Goal: Use online tool/utility: Utilize a website feature to perform a specific function

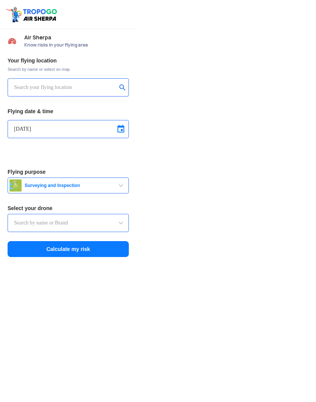
type input "Switch UAV"
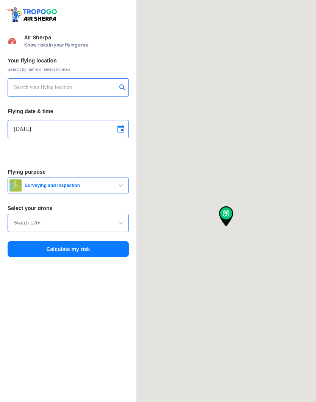
type input "[STREET_ADDRESS]"
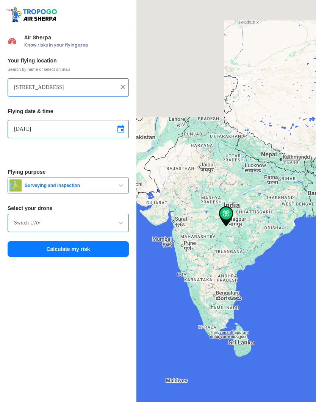
click at [124, 90] on img at bounding box center [123, 87] width 8 height 8
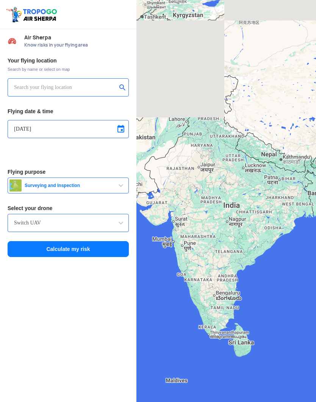
click at [86, 87] on input "text" at bounding box center [65, 87] width 103 height 9
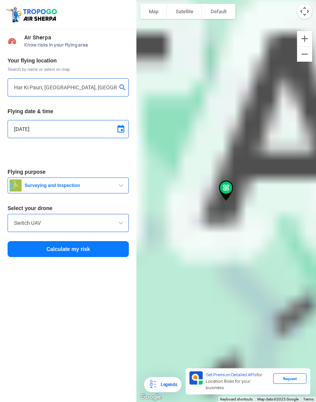
type input "Parking, [GEOGRAPHIC_DATA], [GEOGRAPHIC_DATA], [GEOGRAPHIC_DATA] 249401, [GEOGR…"
click at [122, 128] on span at bounding box center [120, 129] width 9 height 9
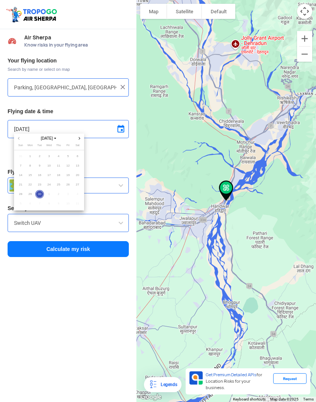
click at [50, 194] on span "1" at bounding box center [49, 194] width 9 height 9
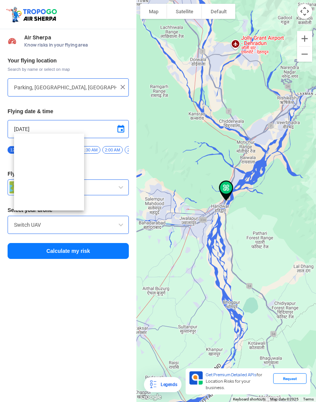
type input "[DATE]"
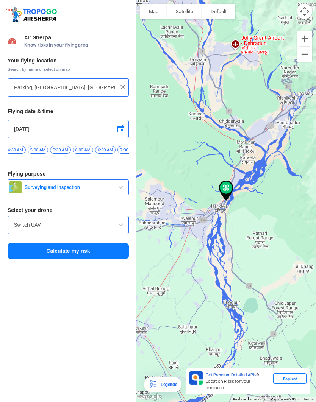
scroll to position [0, 210]
click at [63, 151] on span "5:30 AM" at bounding box center [59, 150] width 20 height 8
click at [46, 148] on span "6:00 AM" at bounding box center [39, 150] width 20 height 8
click at [20, 149] on span "5:30 AM" at bounding box center [16, 150] width 20 height 8
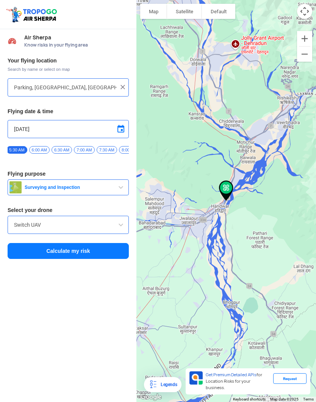
click at [118, 187] on span "button" at bounding box center [120, 187] width 9 height 9
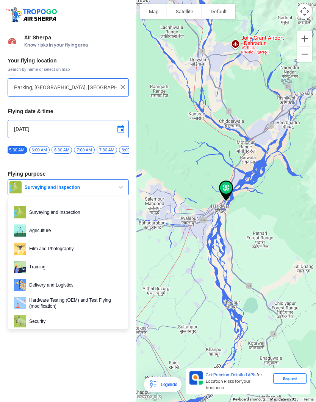
click at [75, 249] on div at bounding box center [158, 201] width 316 height 402
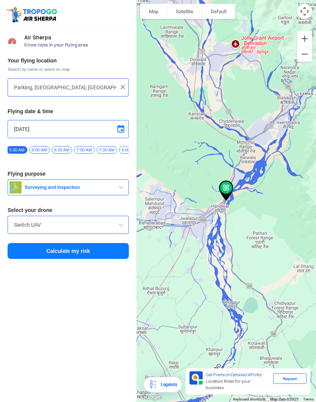
click at [118, 228] on span at bounding box center [120, 224] width 9 height 9
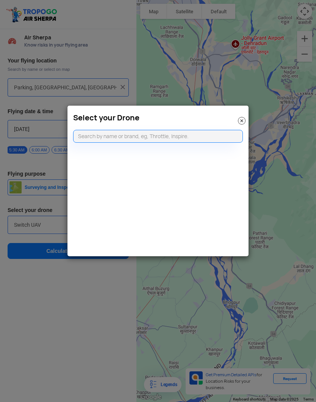
click at [193, 135] on input "text" at bounding box center [158, 136] width 170 height 13
type input "[PERSON_NAME]"
click at [202, 152] on li "DJI Mini2" at bounding box center [157, 153] width 169 height 17
type input "DJI Mini2"
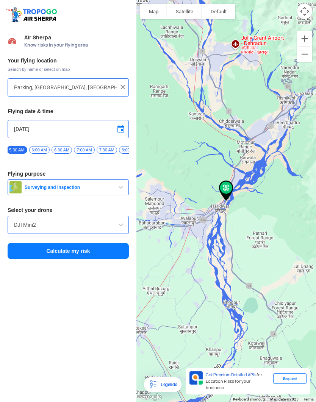
click at [105, 253] on button "Calculate my risk" at bounding box center [68, 251] width 121 height 16
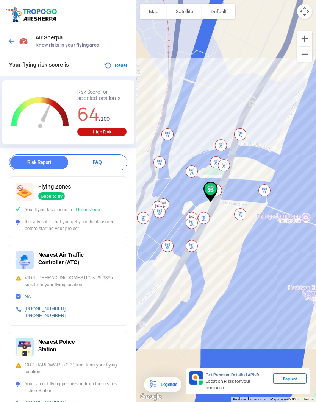
click at [111, 132] on div "High Risk" at bounding box center [101, 132] width 49 height 8
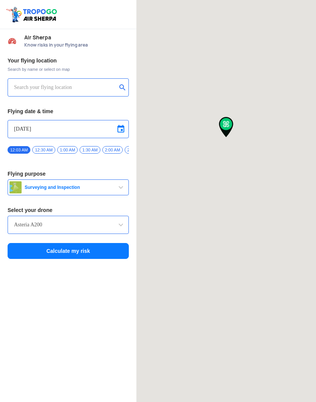
type input "Parking, [GEOGRAPHIC_DATA], [GEOGRAPHIC_DATA], [GEOGRAPHIC_DATA] 249401, [GEOGR…"
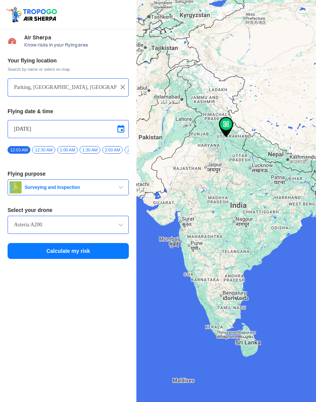
click at [29, 89] on input "Parking, [GEOGRAPHIC_DATA], [GEOGRAPHIC_DATA], [GEOGRAPHIC_DATA] 249401, [GEOGR…" at bounding box center [65, 87] width 103 height 9
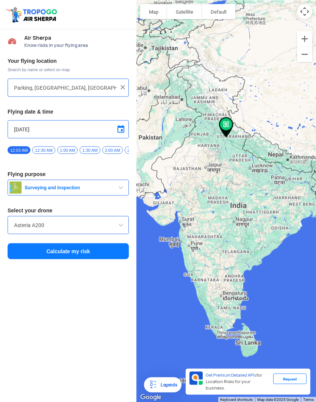
scroll to position [6, 0]
click at [125, 83] on img at bounding box center [123, 87] width 8 height 8
click at [98, 83] on input "text" at bounding box center [65, 87] width 103 height 9
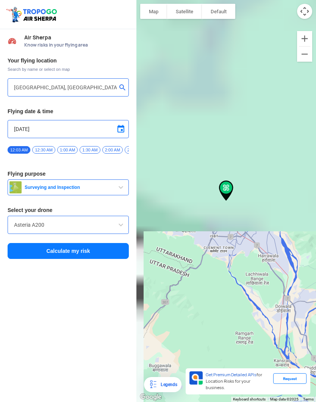
type input "43/1, ONGC Colony North, Dehradun, Uttarakhand 248195, India"
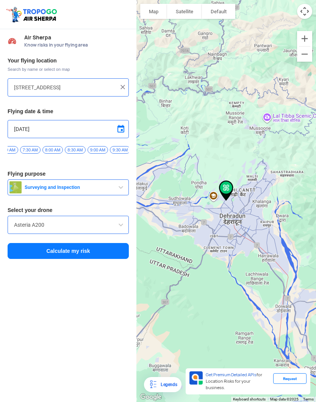
scroll to position [0, 336]
click at [95, 146] on span "9:00 AM" at bounding box center [91, 150] width 20 height 8
click at [124, 183] on span "button" at bounding box center [120, 187] width 9 height 9
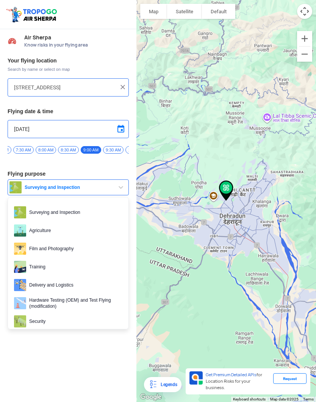
click at [79, 242] on div at bounding box center [158, 201] width 316 height 402
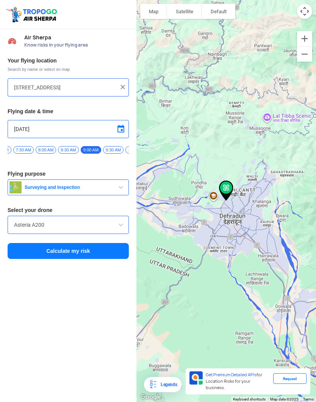
click at [121, 220] on span at bounding box center [120, 224] width 9 height 9
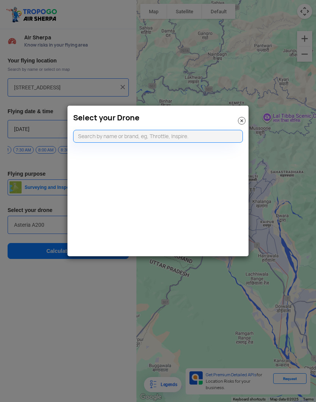
click at [161, 136] on input "text" at bounding box center [158, 136] width 170 height 13
type input "Dji mini"
click at [143, 152] on li "DJI Mini2" at bounding box center [157, 153] width 169 height 17
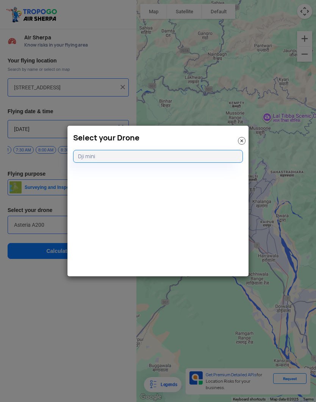
type input "DJI Mini2"
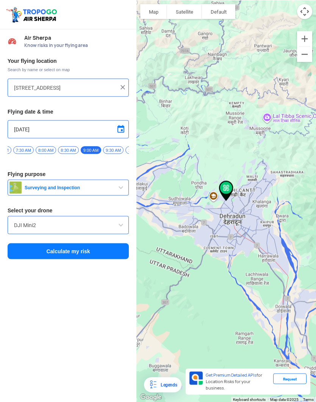
click at [101, 246] on button "Calculate my risk" at bounding box center [68, 251] width 121 height 16
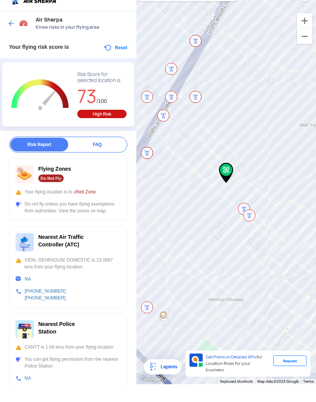
scroll to position [0, 0]
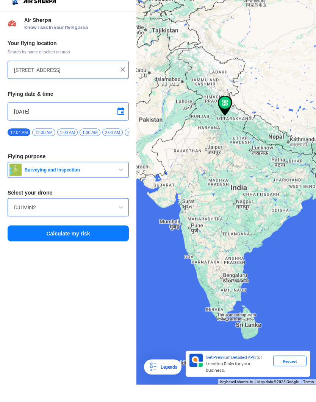
scroll to position [30, 0]
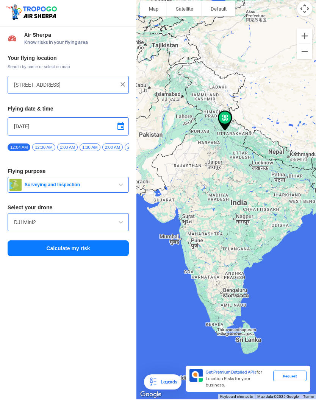
click at [125, 83] on img at bounding box center [123, 87] width 8 height 8
click at [89, 83] on input "text" at bounding box center [65, 87] width 103 height 9
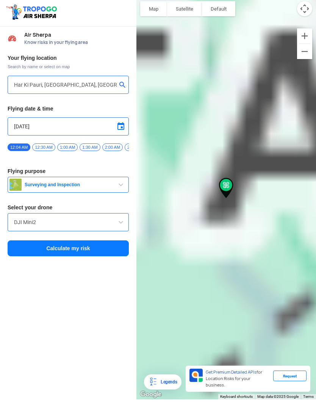
type input "Parking, [GEOGRAPHIC_DATA], [GEOGRAPHIC_DATA], [GEOGRAPHIC_DATA] 249401, [GEOGR…"
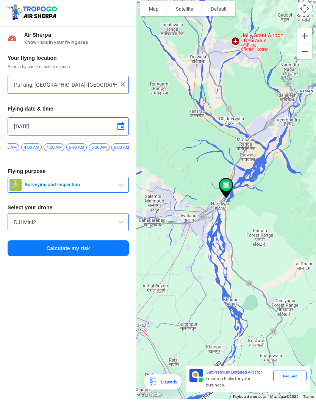
scroll to position [0, 197]
click at [78, 146] on span "5:30 AM" at bounding box center [72, 150] width 20 height 8
click at [43, 184] on span "Surveying and Inspection" at bounding box center [69, 187] width 95 height 6
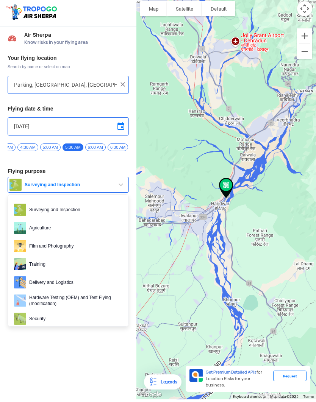
click at [38, 218] on div at bounding box center [158, 201] width 316 height 402
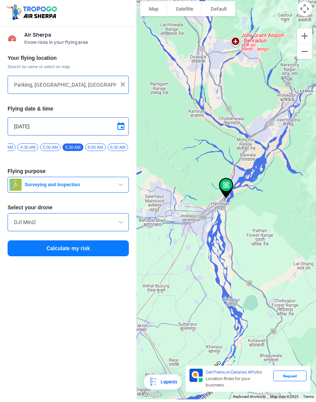
click at [31, 243] on button "Calculate my risk" at bounding box center [68, 251] width 121 height 16
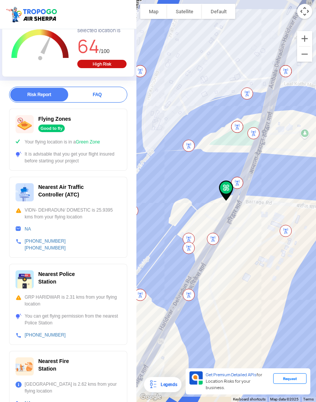
scroll to position [62, 0]
